Goal: Task Accomplishment & Management: Manage account settings

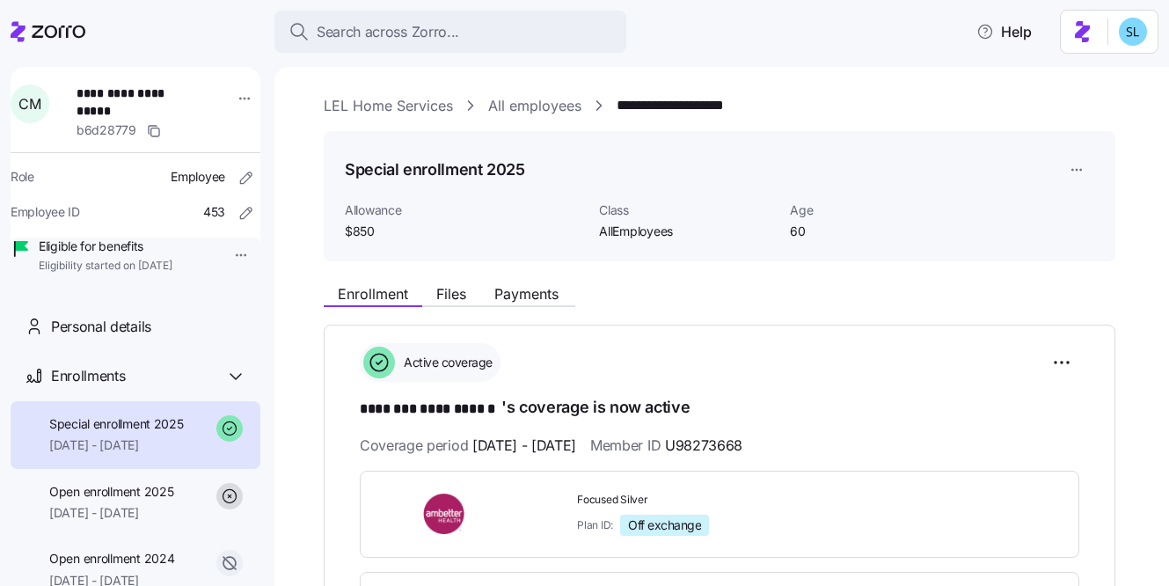
scroll to position [15, 0]
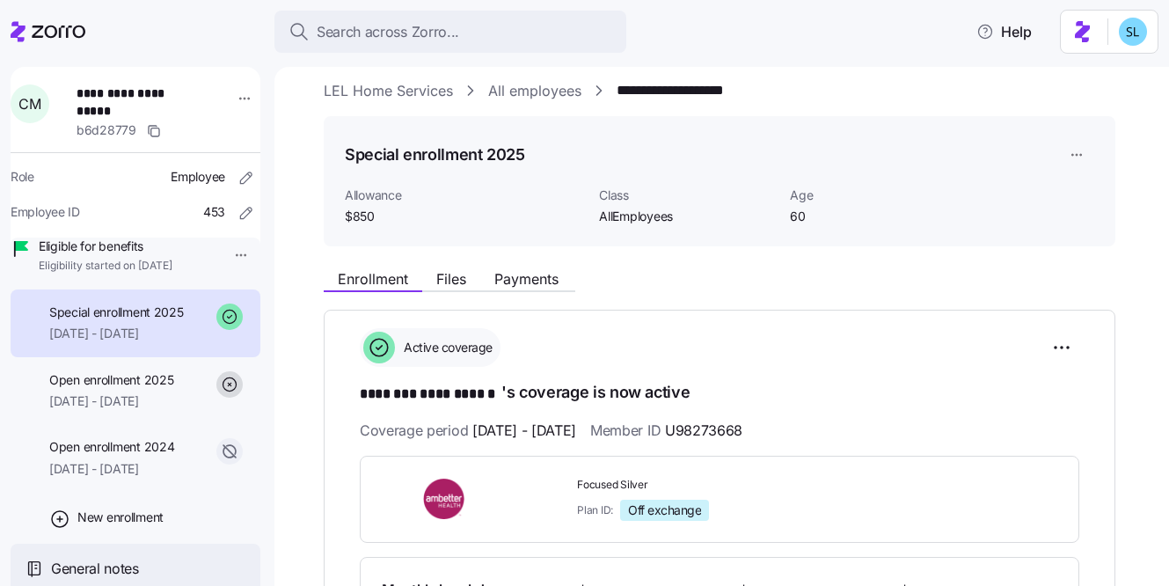
click at [93, 560] on span "General notes" at bounding box center [95, 569] width 88 height 22
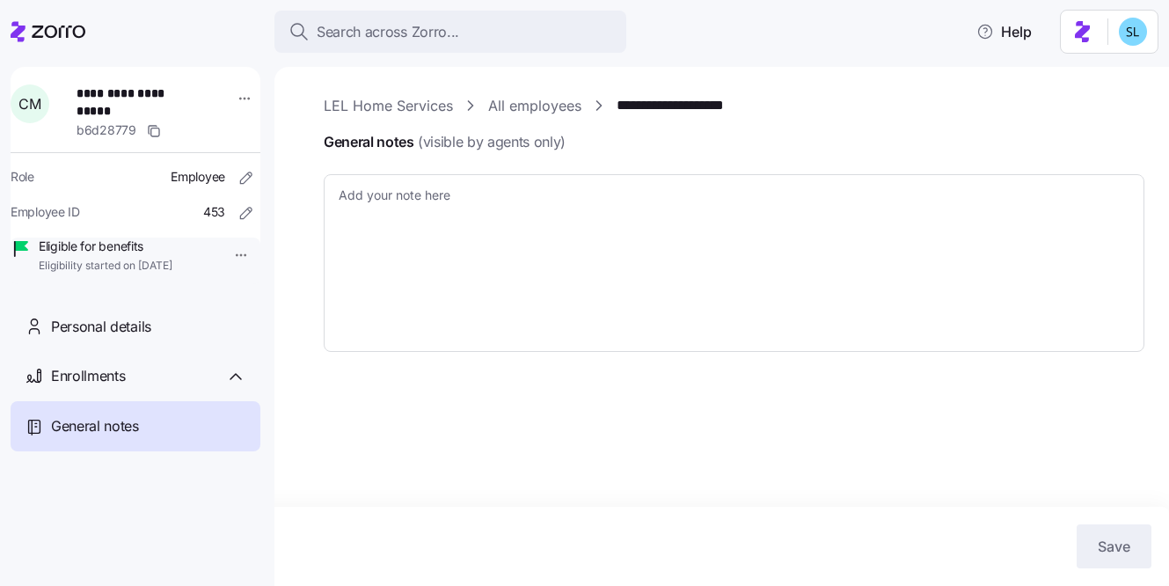
type textarea "x"
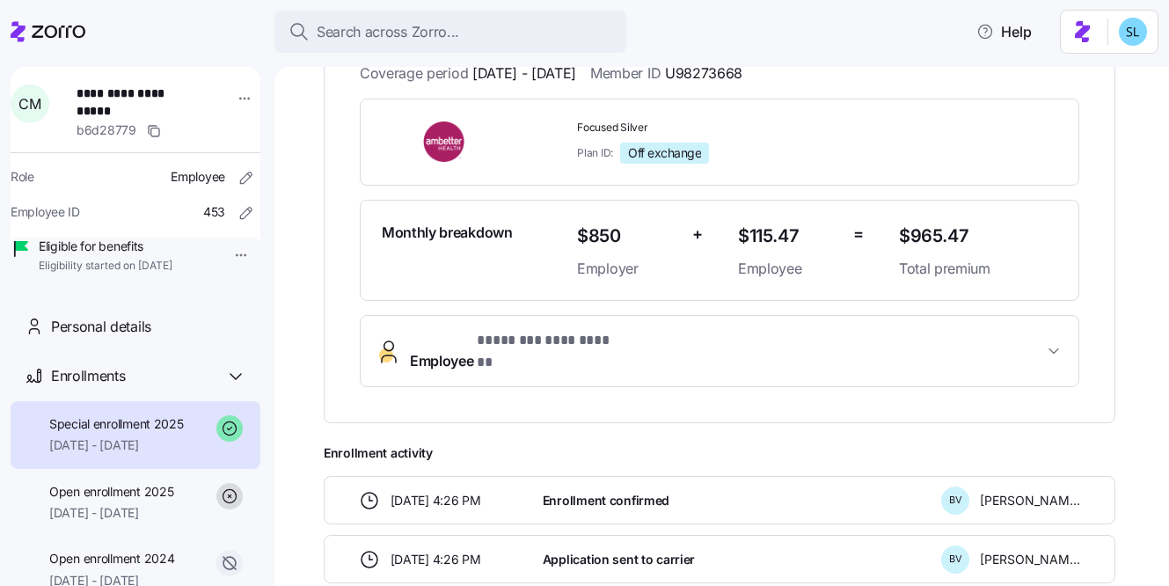
scroll to position [168, 0]
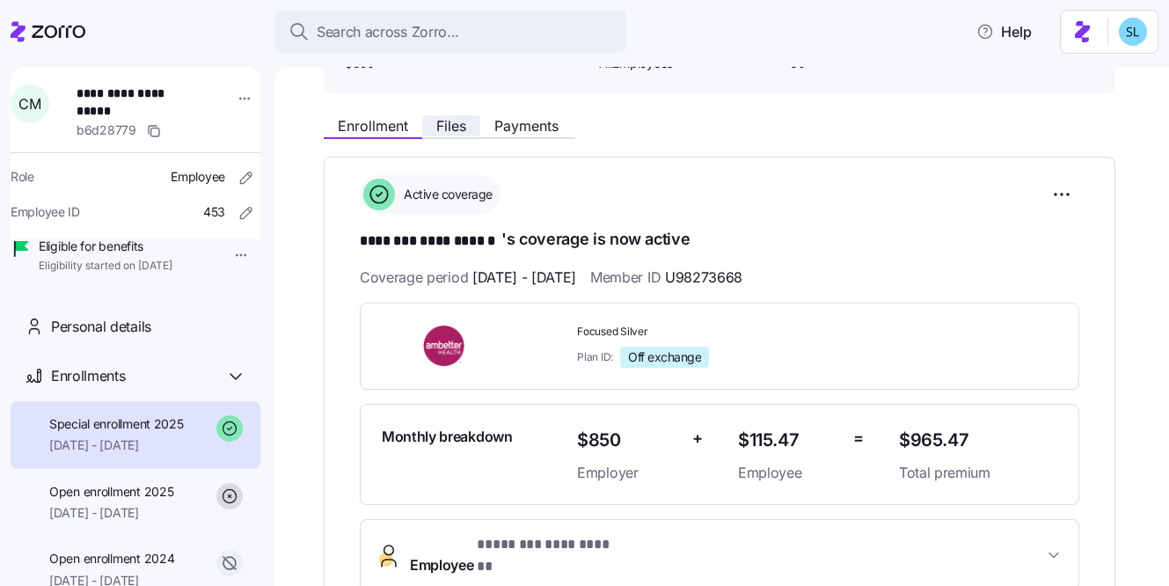
click at [451, 129] on span "Files" at bounding box center [451, 126] width 30 height 14
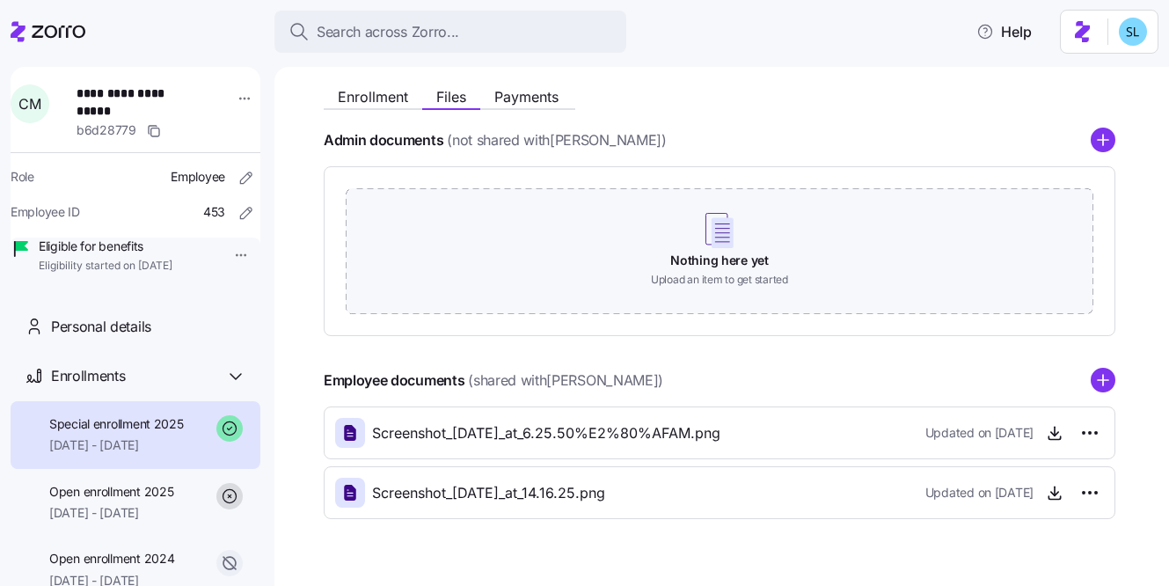
scroll to position [236, 0]
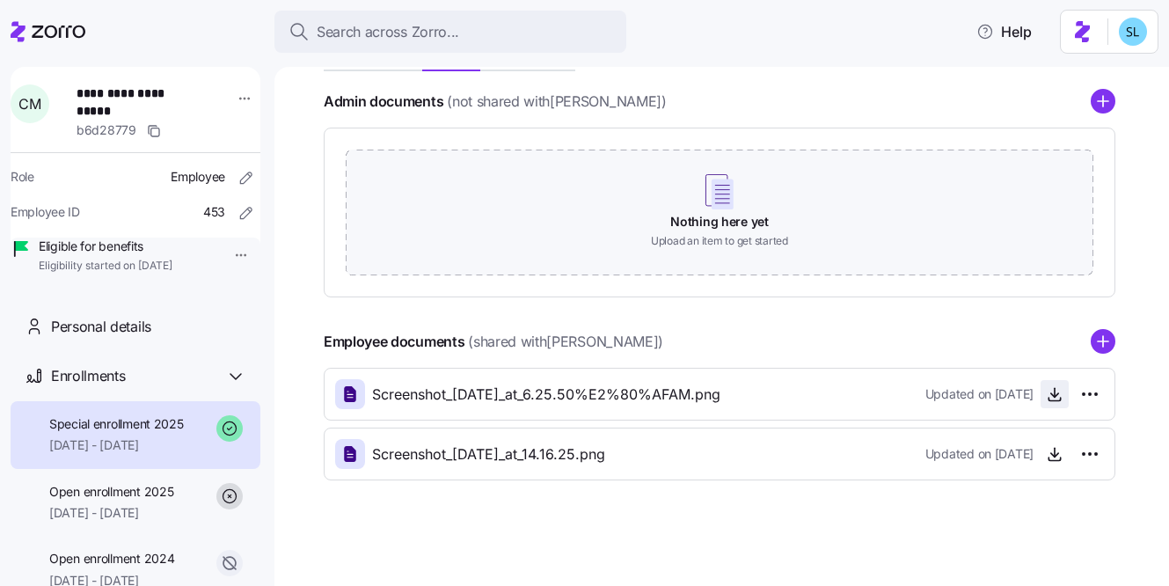
click at [1056, 401] on icon "button" at bounding box center [1055, 394] width 18 height 18
click at [1055, 457] on icon "button" at bounding box center [1055, 453] width 0 height 9
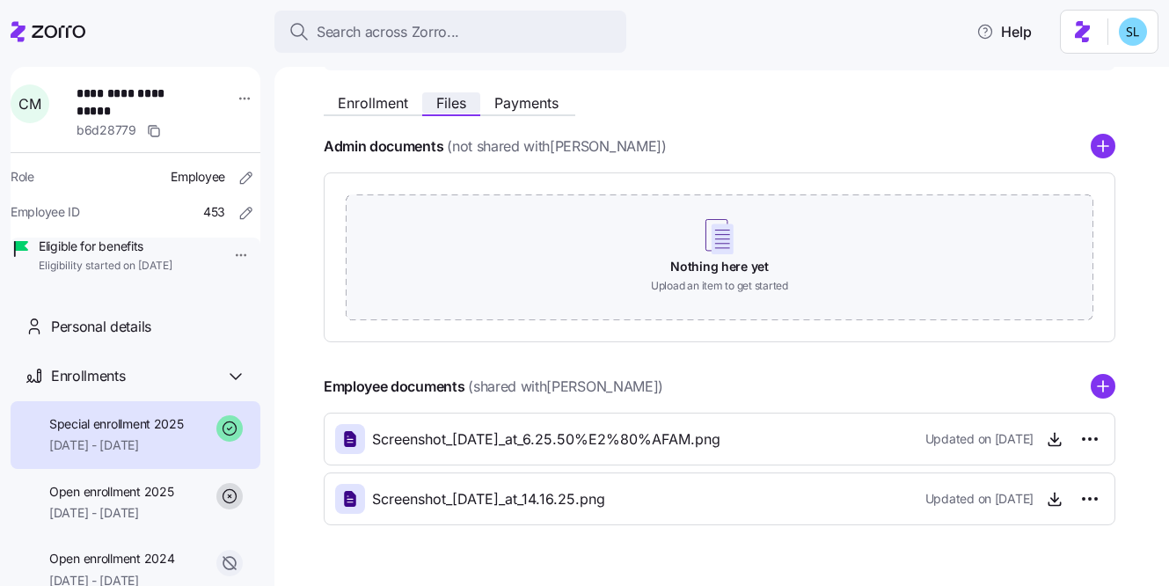
scroll to position [0, 0]
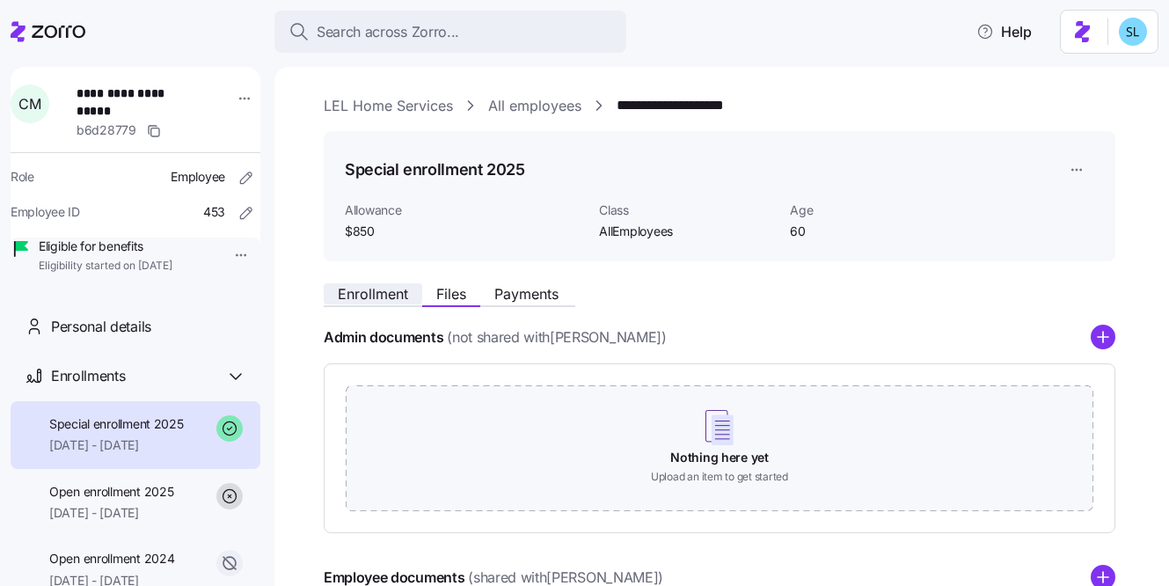
click at [389, 298] on span "Enrollment" at bounding box center [373, 294] width 70 height 14
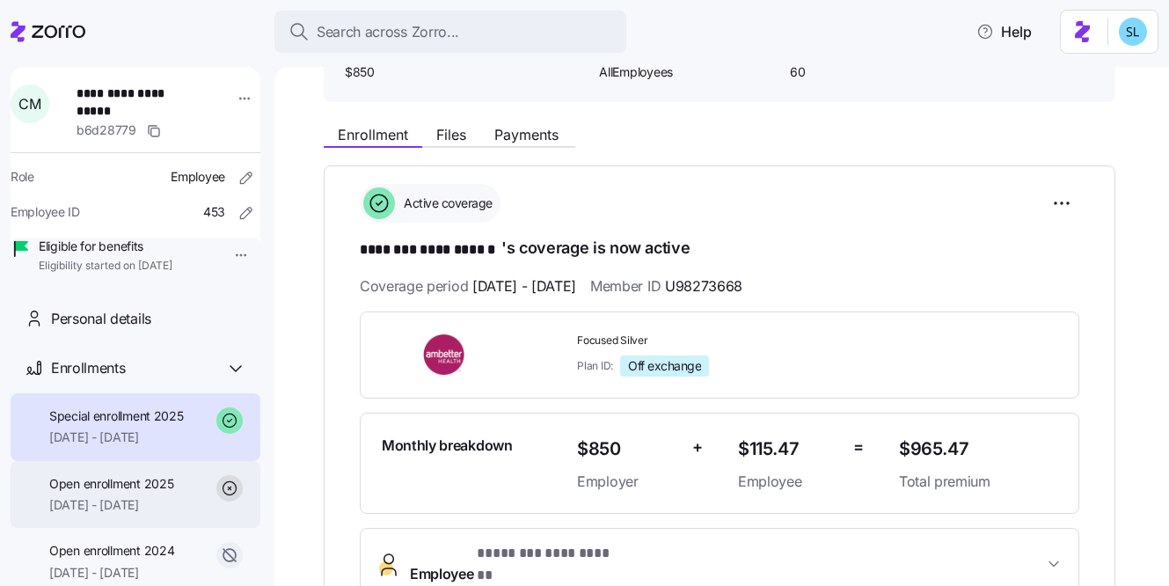
scroll to position [10, 0]
